Goal: Task Accomplishment & Management: Use online tool/utility

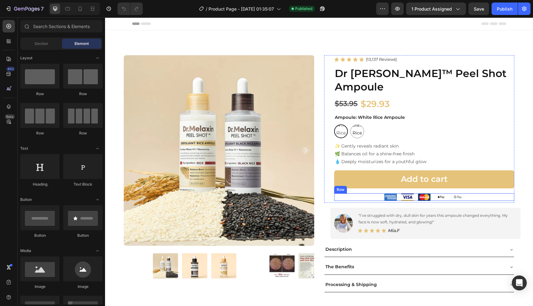
scroll to position [25, 0]
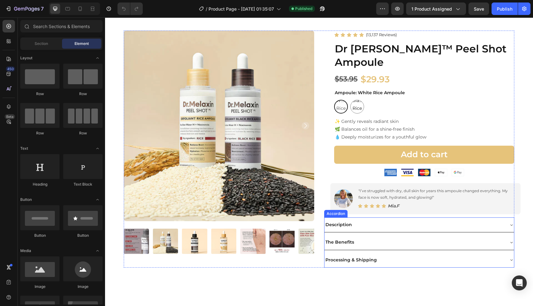
click at [368, 220] on div "Description" at bounding box center [415, 225] width 180 height 10
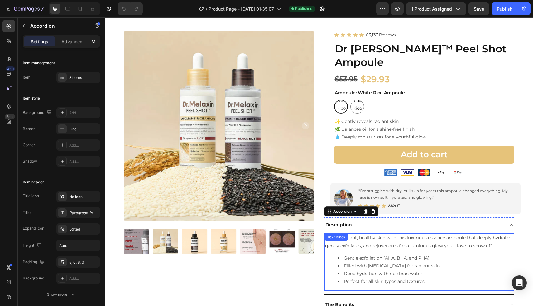
click at [368, 234] on p "Unlock radiant, healthy skin with this luxurious essence ampoule that deeply hy…" at bounding box center [419, 242] width 189 height 16
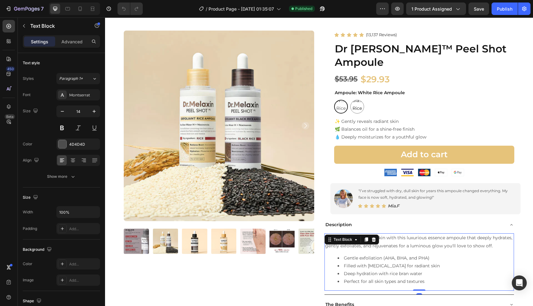
click at [368, 234] on p "Unlock radiant, healthy skin with this luxurious essence ampoule that deeply hy…" at bounding box center [419, 242] width 189 height 16
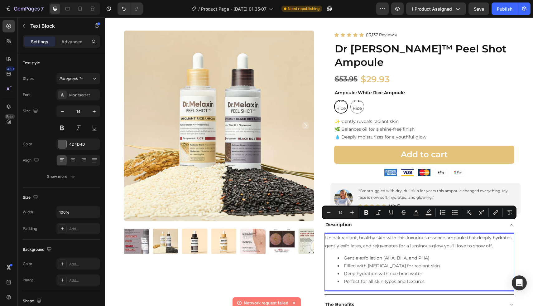
click at [451, 234] on p "Unlock radiant, healthy skin with this luxurious essence ampoule that deeply hy…" at bounding box center [419, 242] width 189 height 16
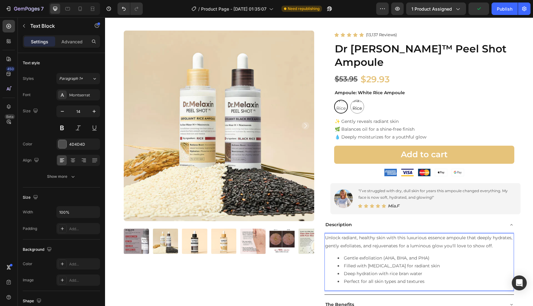
click at [370, 234] on p "Unlock radiant, healthy skin with this luxurious essence ampoule that deeply hy…" at bounding box center [419, 242] width 189 height 16
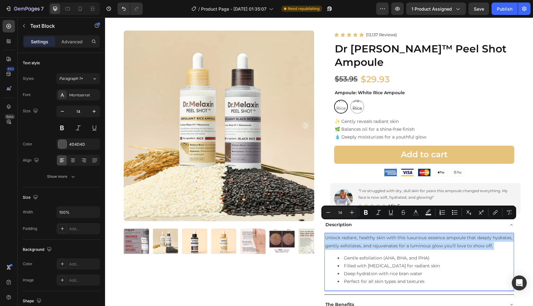
copy p "Unlock radiant, healthy skin with this luxurious essence ampoule that deeply hy…"
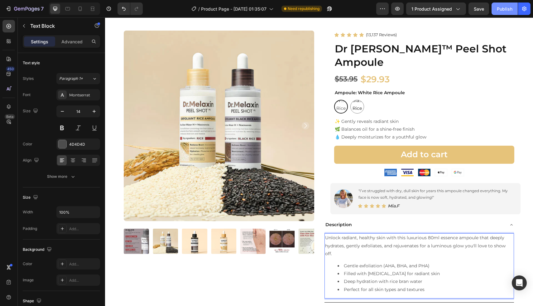
click at [504, 9] on div "Publish" at bounding box center [505, 9] width 16 height 7
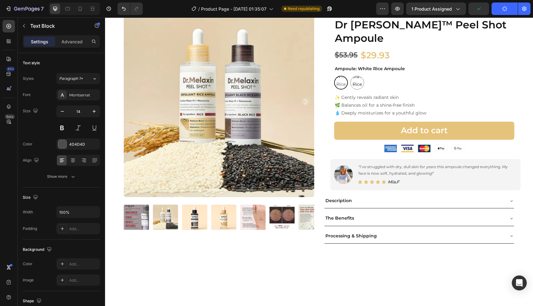
scroll to position [31, 0]
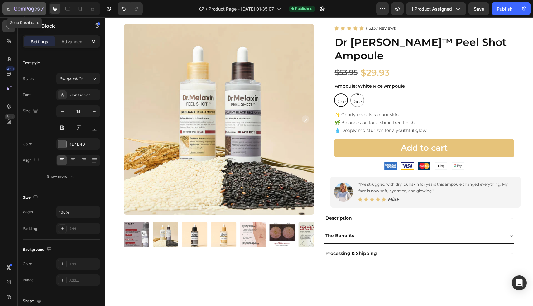
click at [29, 10] on icon "button" at bounding box center [27, 9] width 26 height 5
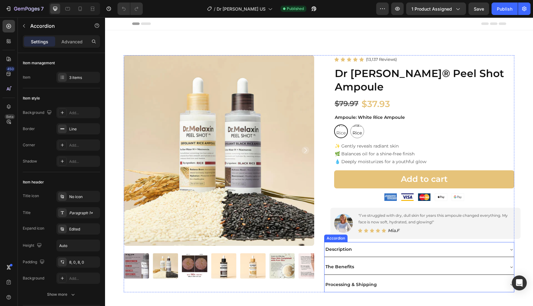
click at [348, 243] on div "Description The Benefits Processing & Shipping" at bounding box center [419, 267] width 191 height 50
click at [360, 245] on div "Description" at bounding box center [415, 250] width 180 height 10
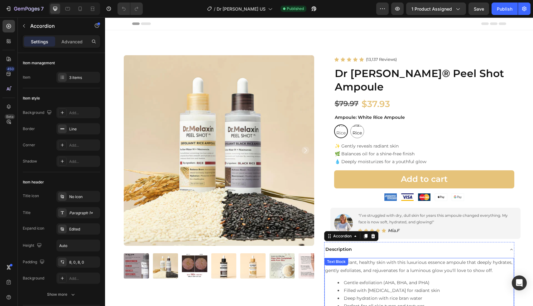
click at [401, 259] on p "Unlock radiant, healthy skin with this luxurious essence ampoule that deeply hy…" at bounding box center [419, 267] width 189 height 16
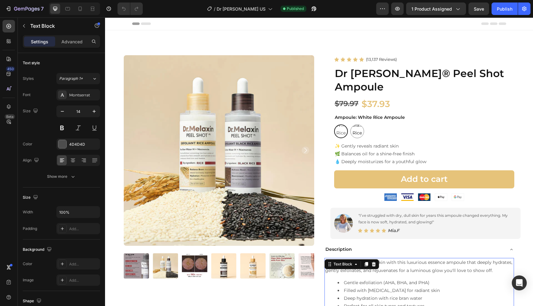
click at [401, 259] on p "Unlock radiant, healthy skin with this luxurious essence ampoule that deeply hy…" at bounding box center [419, 267] width 189 height 16
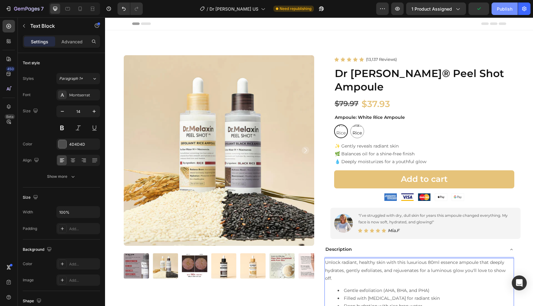
click at [503, 11] on div "Publish" at bounding box center [505, 9] width 16 height 7
